Goal: Information Seeking & Learning: Learn about a topic

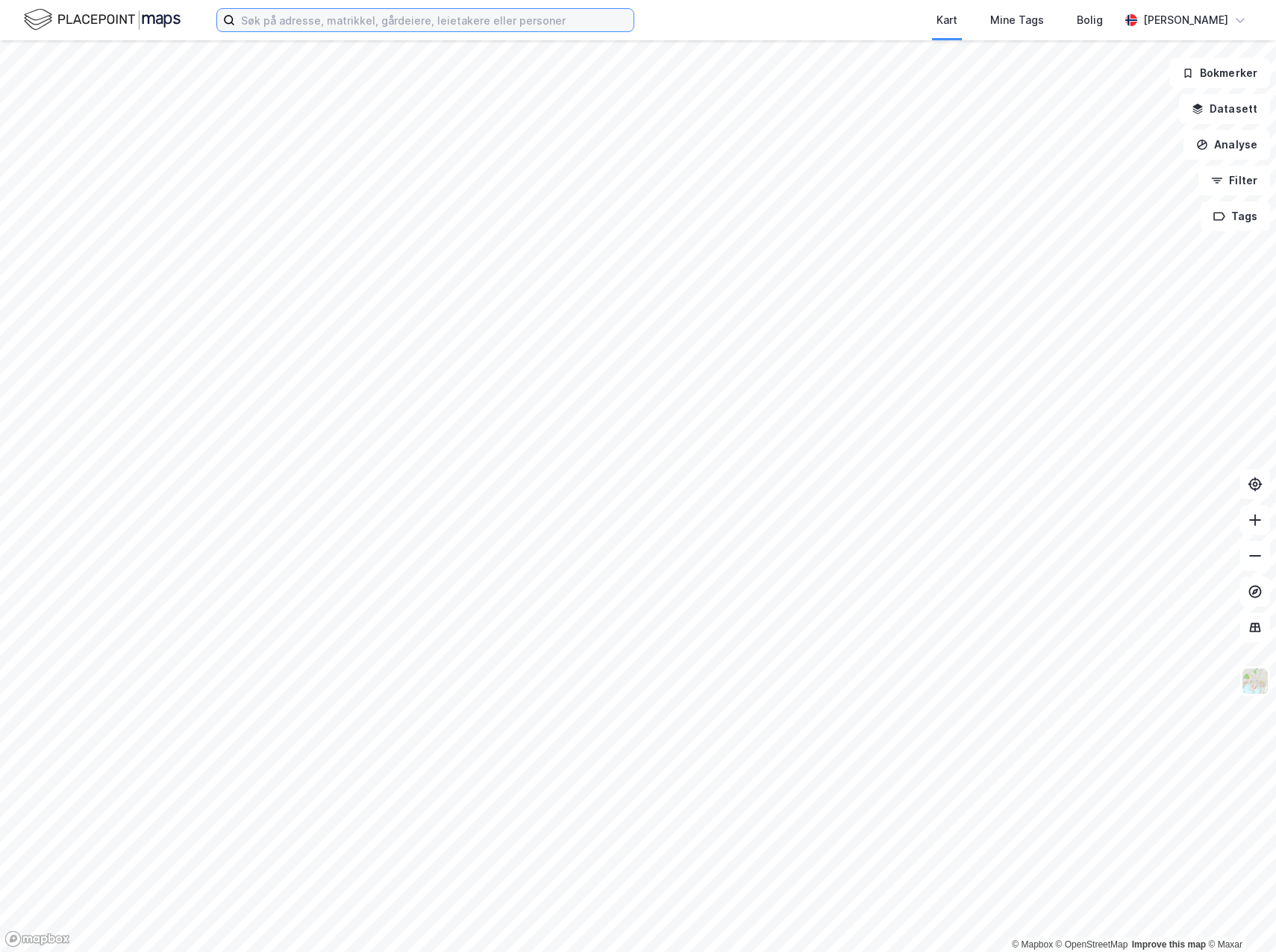
click at [481, 24] on input at bounding box center [434, 20] width 398 height 22
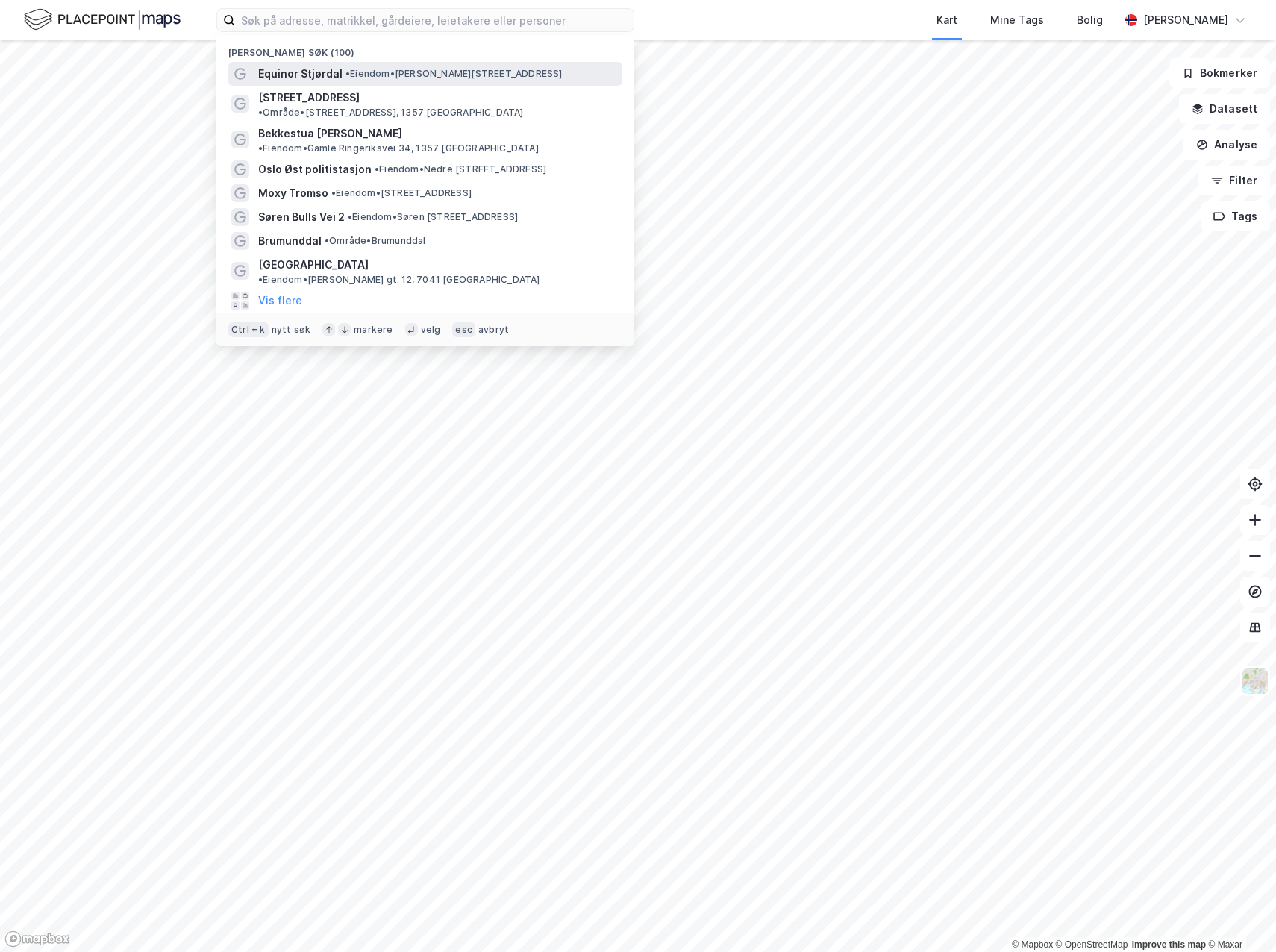
click at [345, 70] on span "•" at bounding box center [347, 73] width 4 height 11
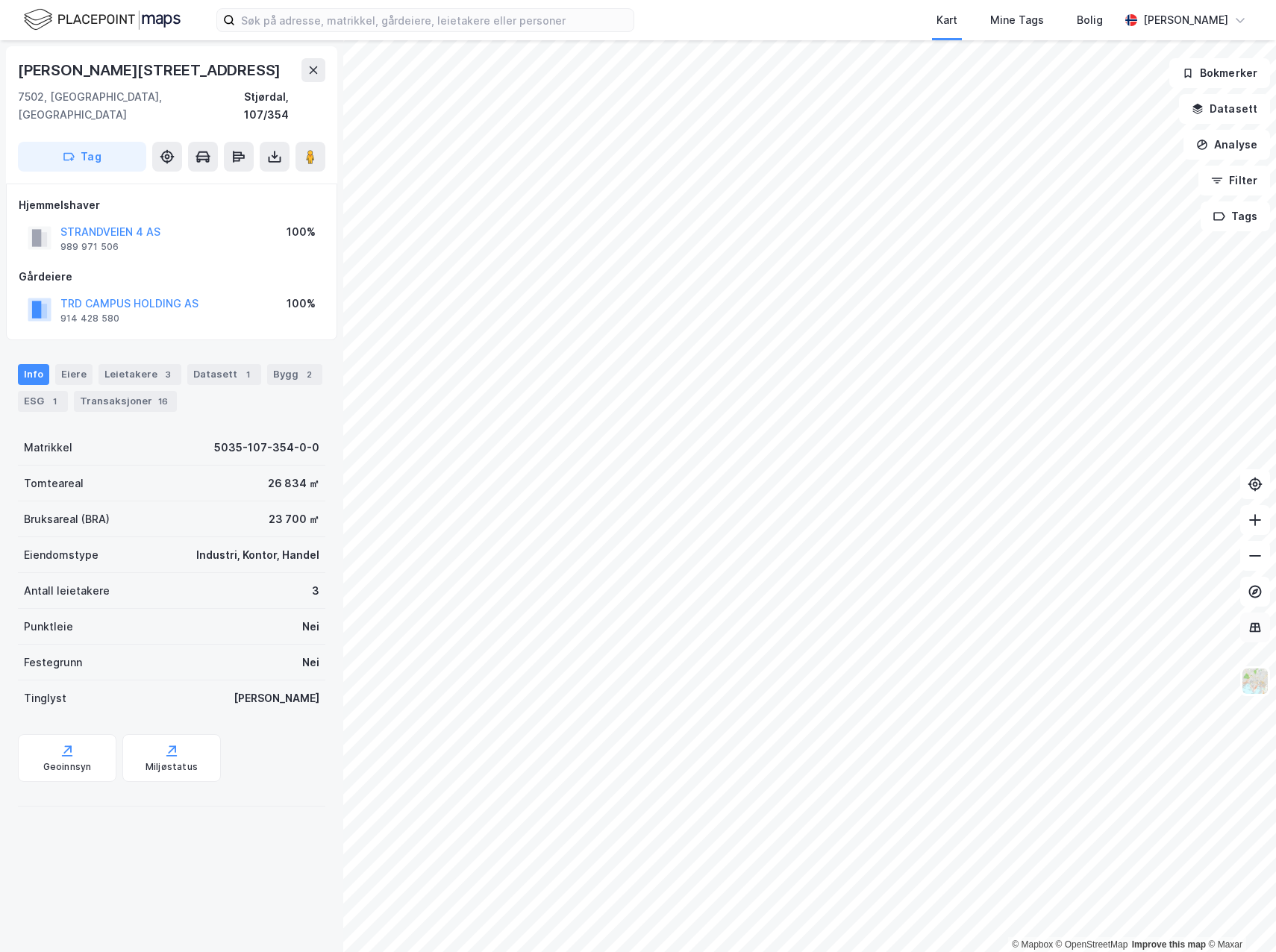
click at [1255, 628] on icon at bounding box center [1255, 627] width 9 height 2
click at [1262, 687] on img at bounding box center [1254, 681] width 28 height 28
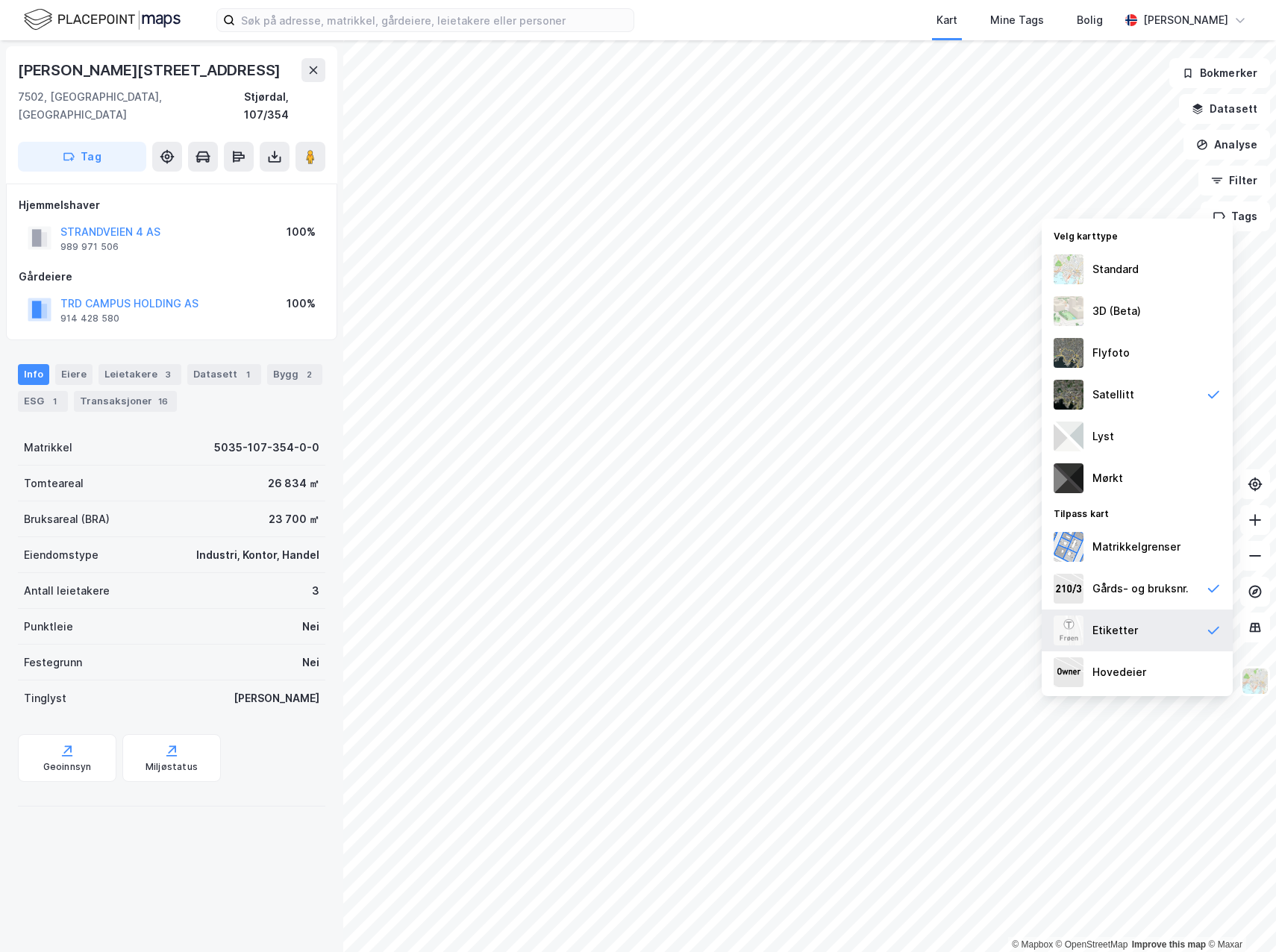
click at [1149, 632] on div "Etiketter" at bounding box center [1136, 630] width 191 height 42
click at [1149, 592] on div "Gårds- og bruksnr." at bounding box center [1140, 588] width 96 height 18
click at [1157, 370] on div "Flyfoto" at bounding box center [1136, 352] width 191 height 42
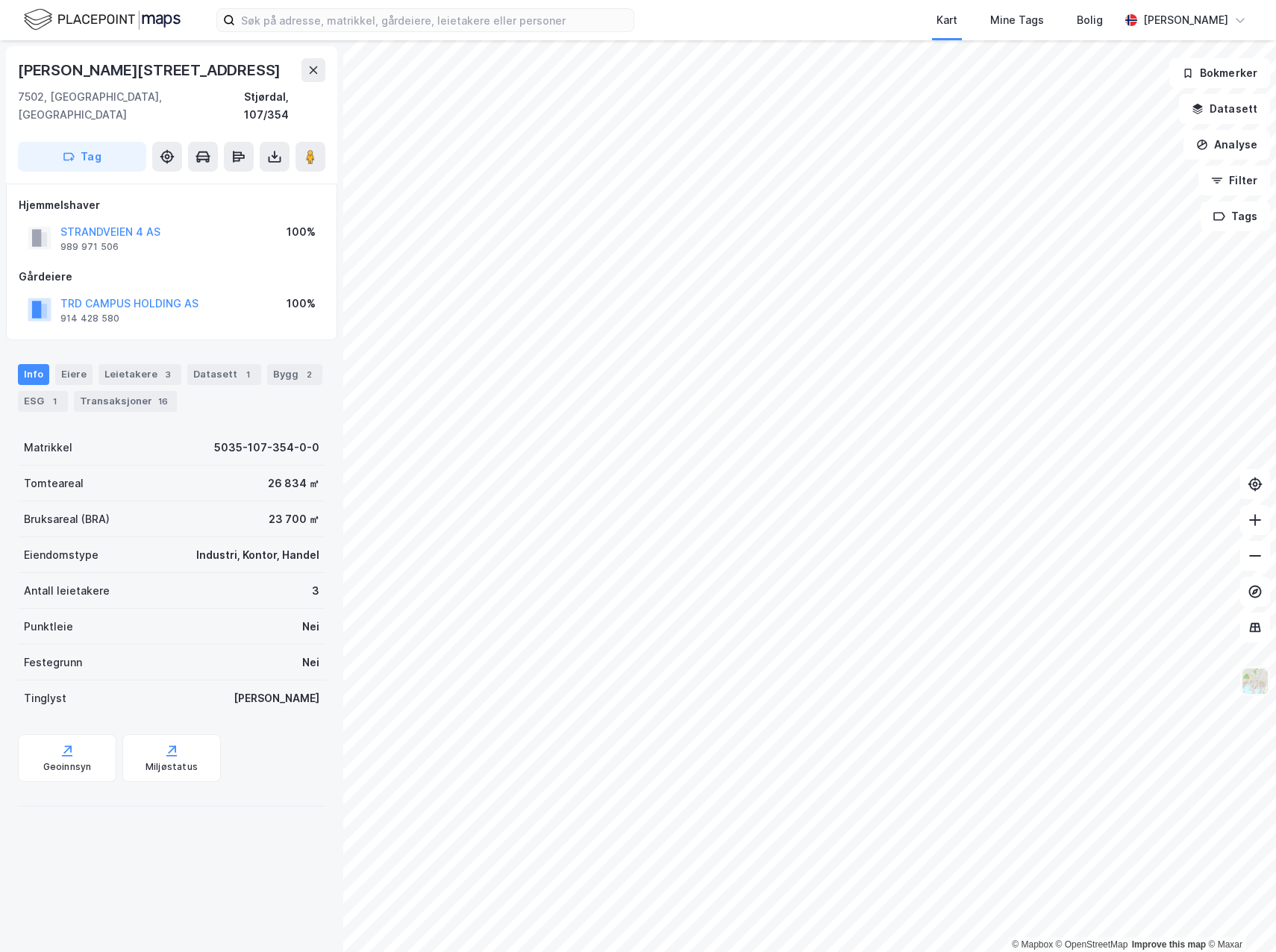
click at [1262, 681] on img at bounding box center [1254, 681] width 28 height 28
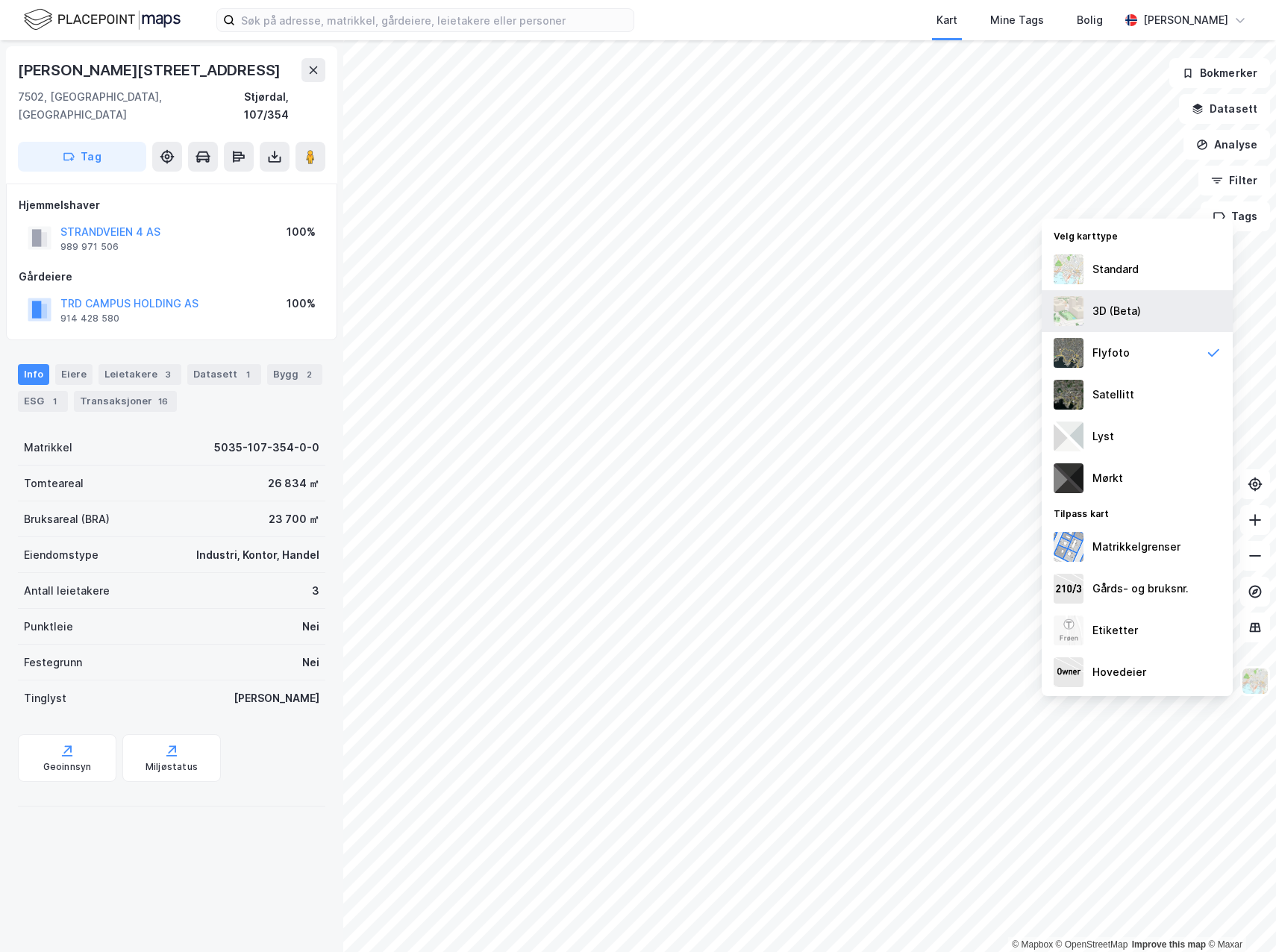
click at [1122, 300] on div "3D (Beta)" at bounding box center [1136, 311] width 191 height 42
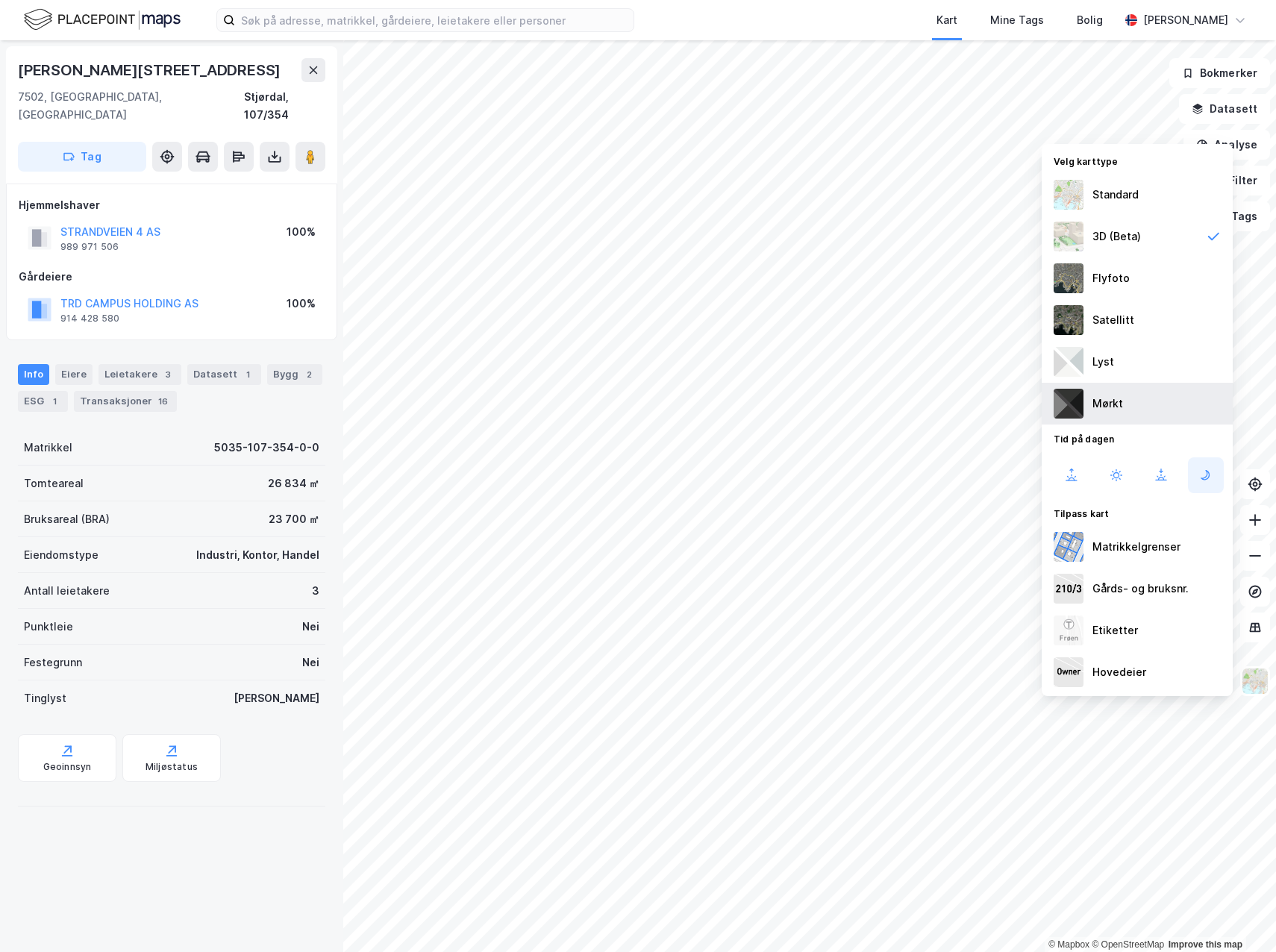
click at [1122, 411] on div "Mørkt" at bounding box center [1136, 403] width 191 height 42
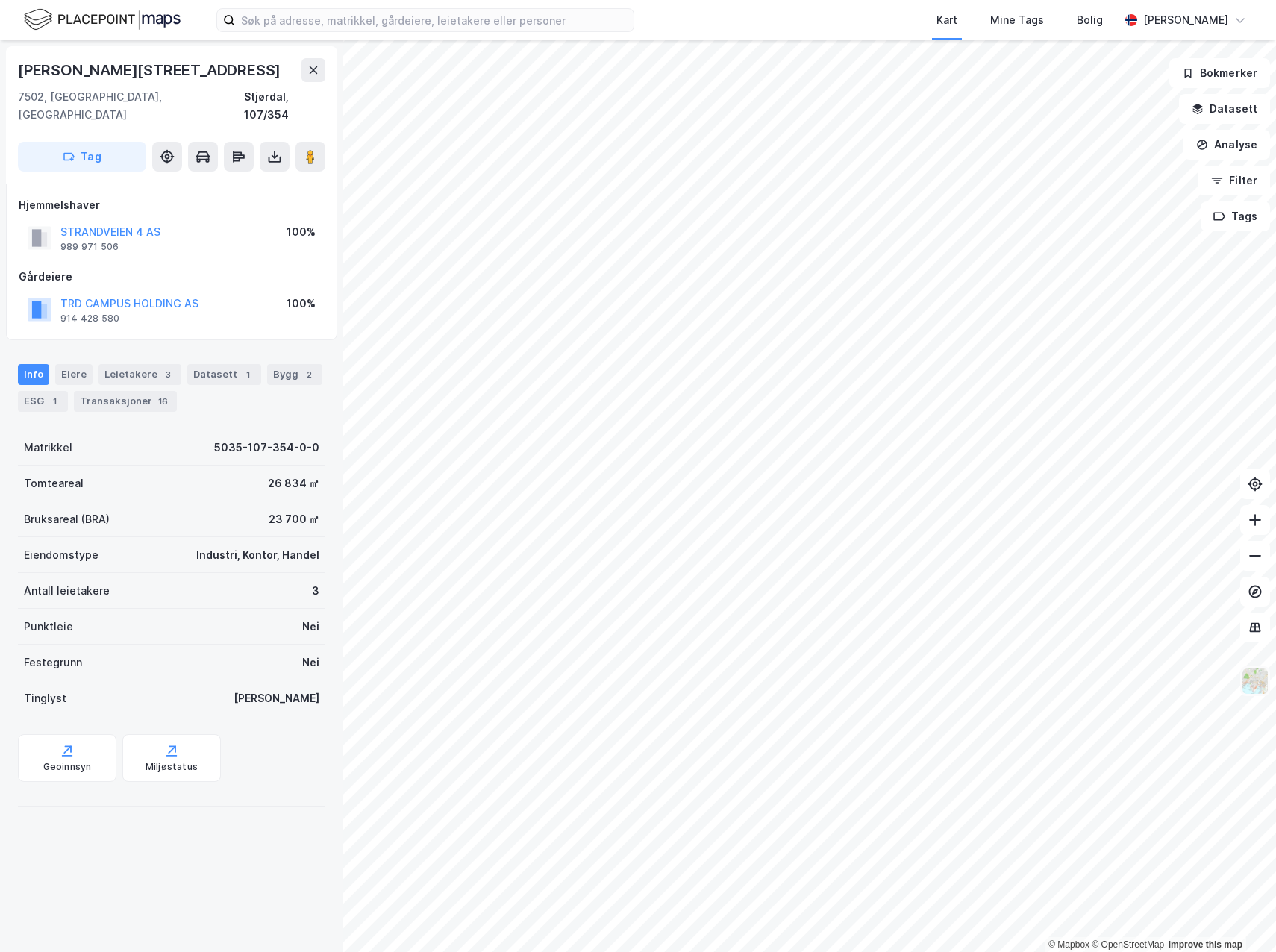
click at [1269, 689] on button at bounding box center [1254, 681] width 30 height 30
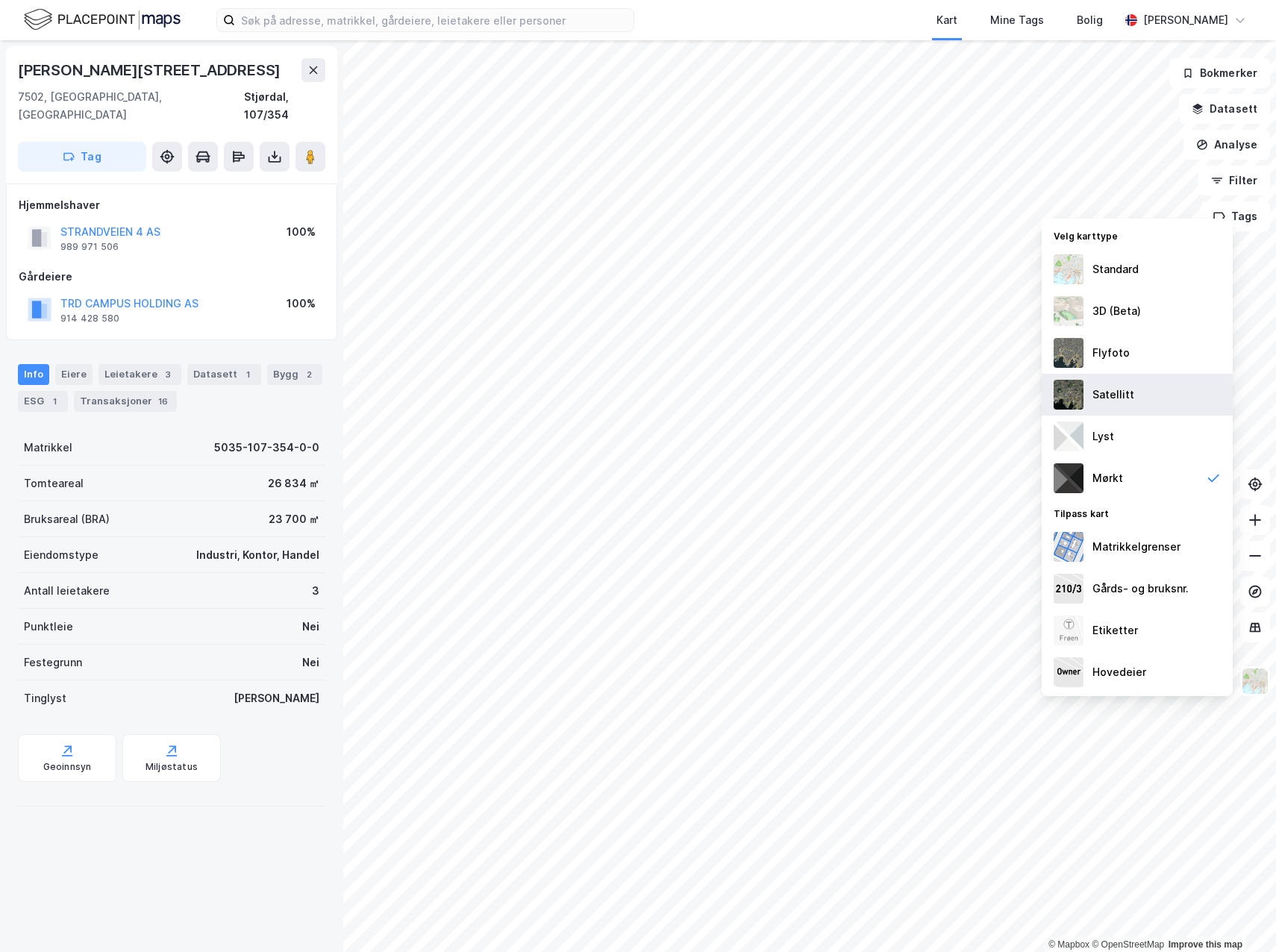
click at [1182, 401] on div "Satellitt" at bounding box center [1136, 394] width 191 height 42
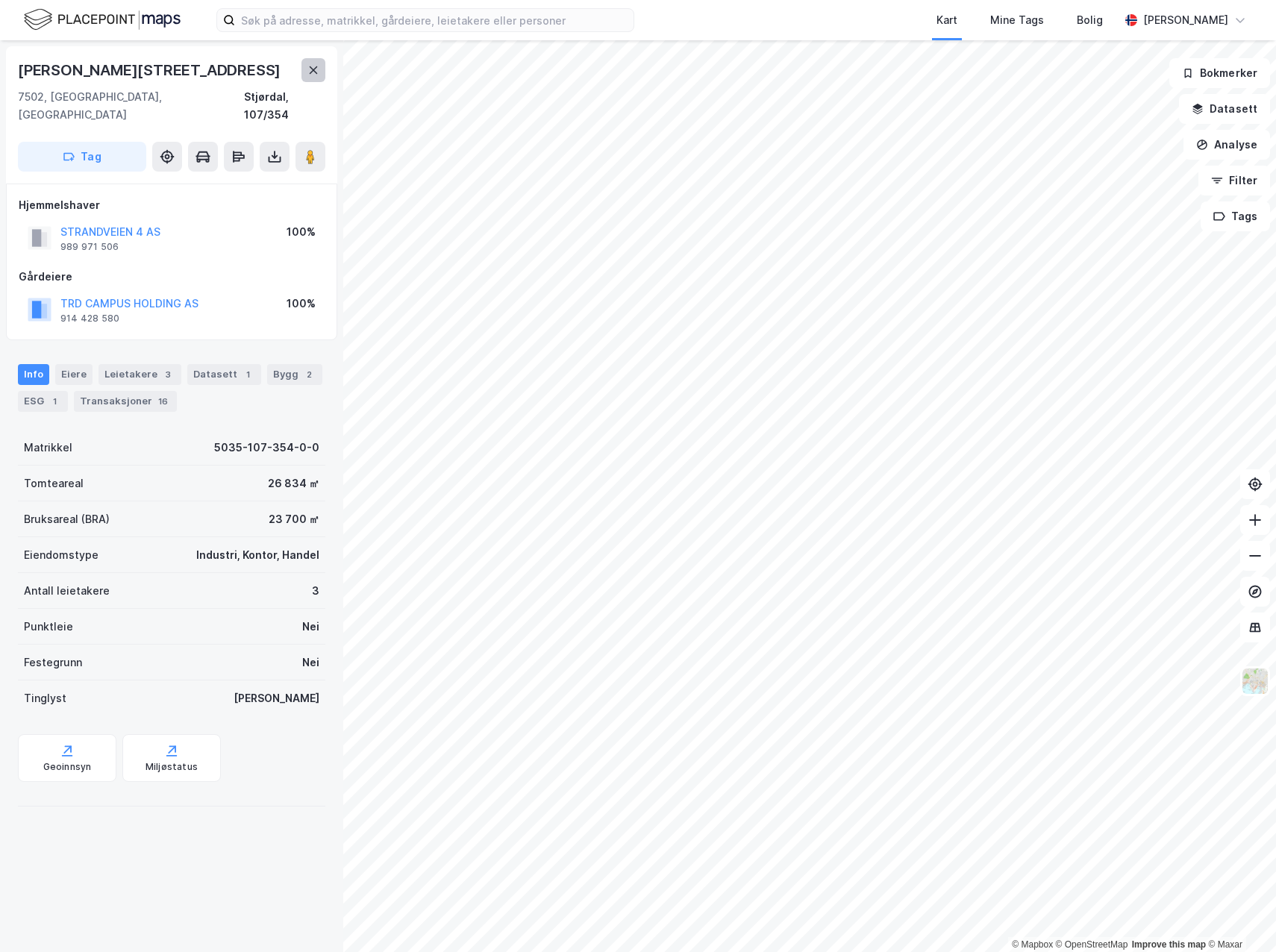
click at [310, 71] on icon at bounding box center [313, 70] width 12 height 12
